Goal: Task Accomplishment & Management: Use online tool/utility

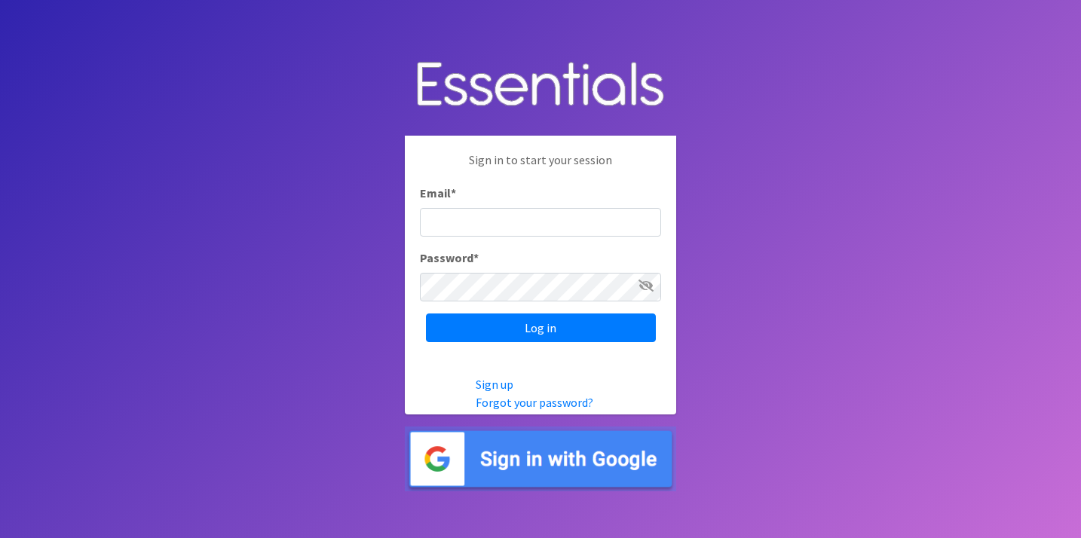
click at [440, 228] on input "Email *" at bounding box center [540, 222] width 241 height 29
type input "[EMAIL_ADDRESS][DOMAIN_NAME]"
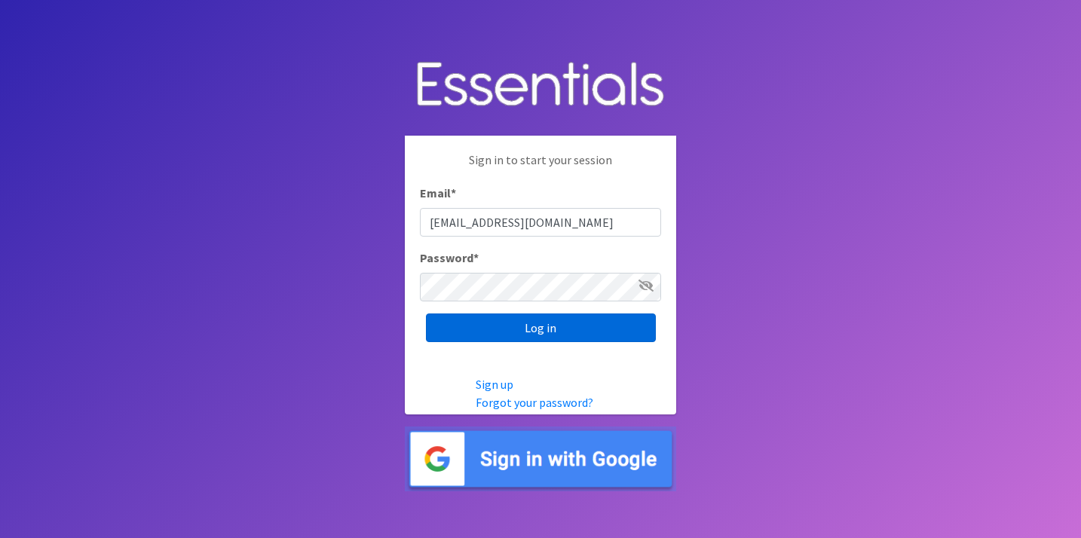
click at [444, 323] on input "Log in" at bounding box center [541, 328] width 230 height 29
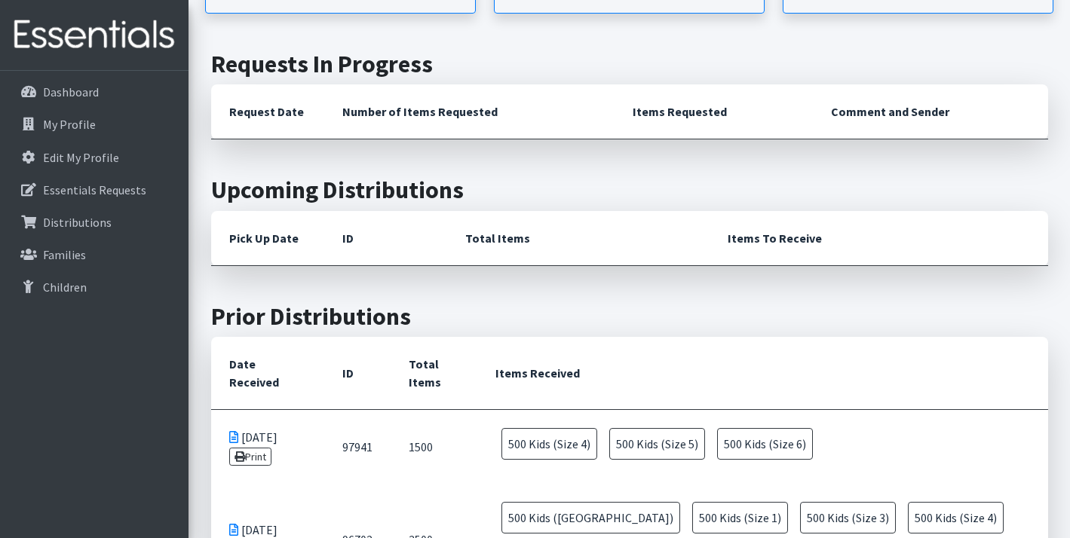
scroll to position [354, 0]
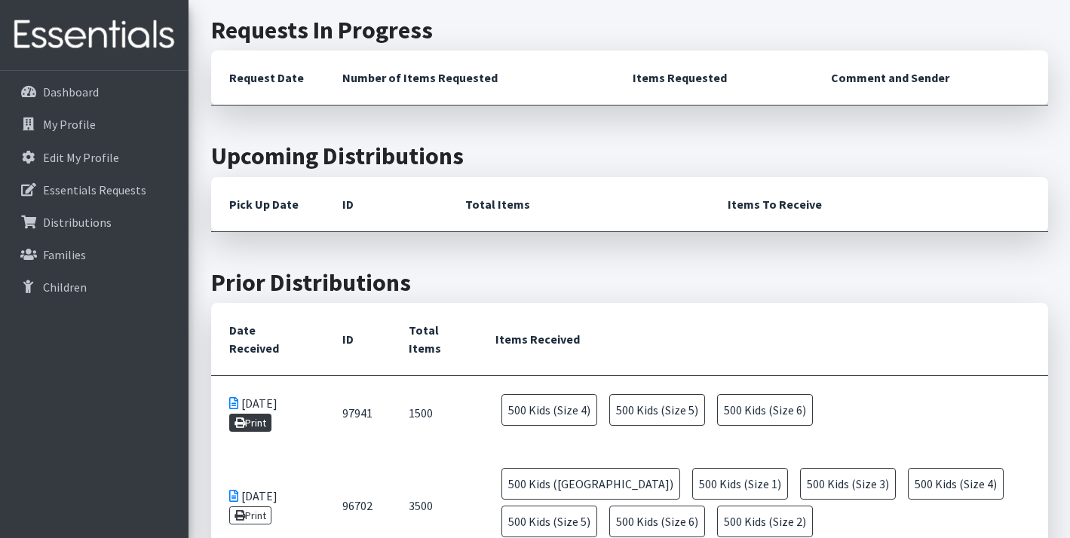
click at [260, 424] on link "Print" at bounding box center [250, 423] width 43 height 18
